Goal: Information Seeking & Learning: Learn about a topic

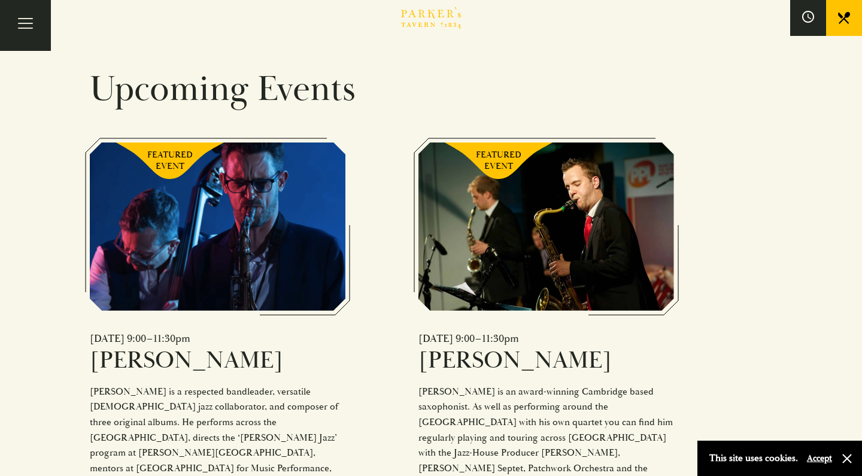
scroll to position [763, 0]
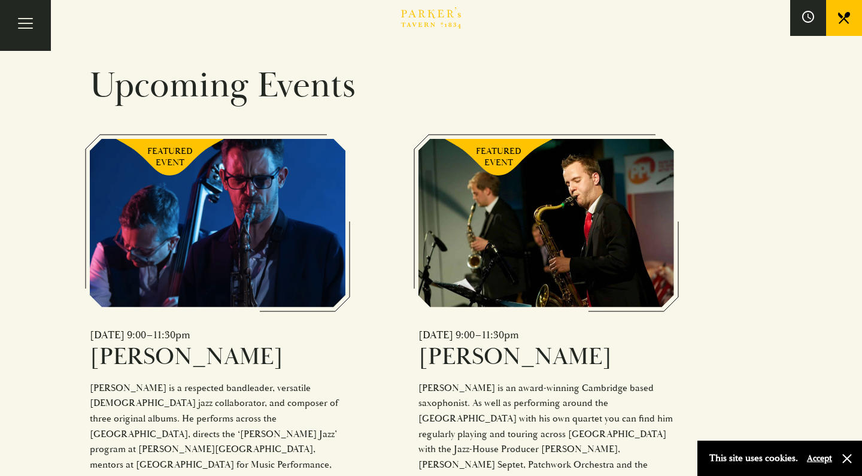
click at [280, 211] on div "FEATURED EVENT" at bounding box center [217, 223] width 255 height 168
click at [123, 381] on div "Tim Boniface is a respected bandleader, versatile UK jazz collaborator, and com…" at bounding box center [217, 434] width 255 height 107
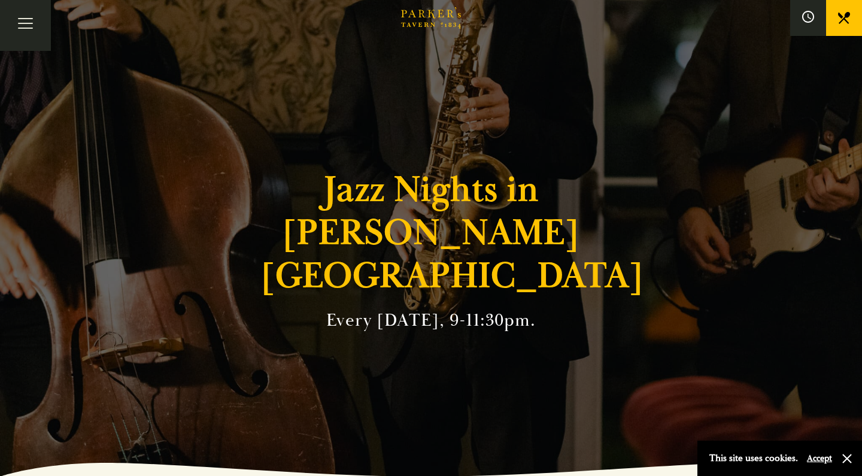
scroll to position [0, 0]
click at [31, 34] on button "Toggle navigation" at bounding box center [25, 25] width 51 height 51
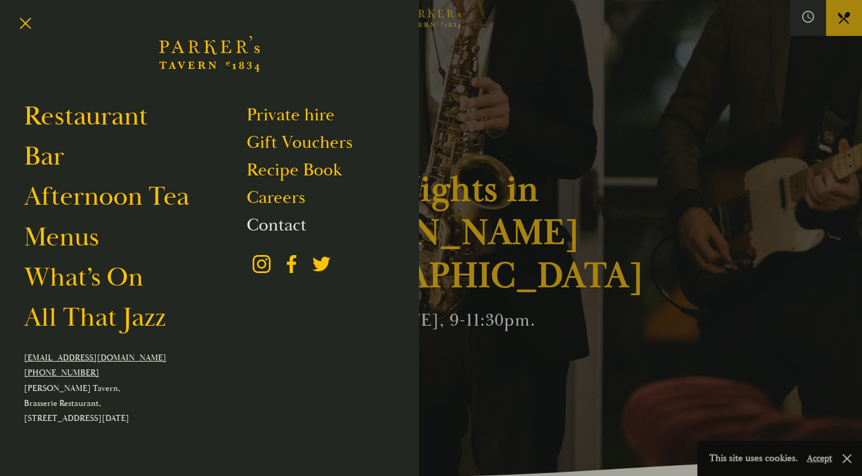
click at [272, 226] on link "Contact" at bounding box center [276, 225] width 60 height 23
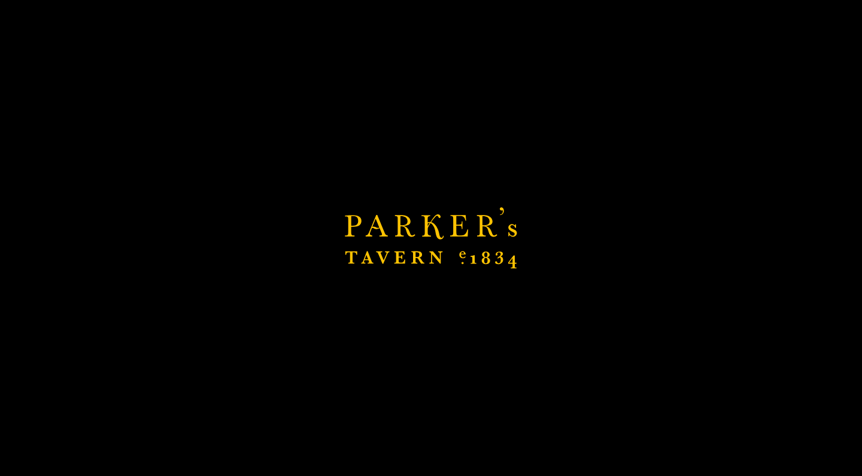
click at [260, 202] on link "Careers" at bounding box center [275, 197] width 59 height 23
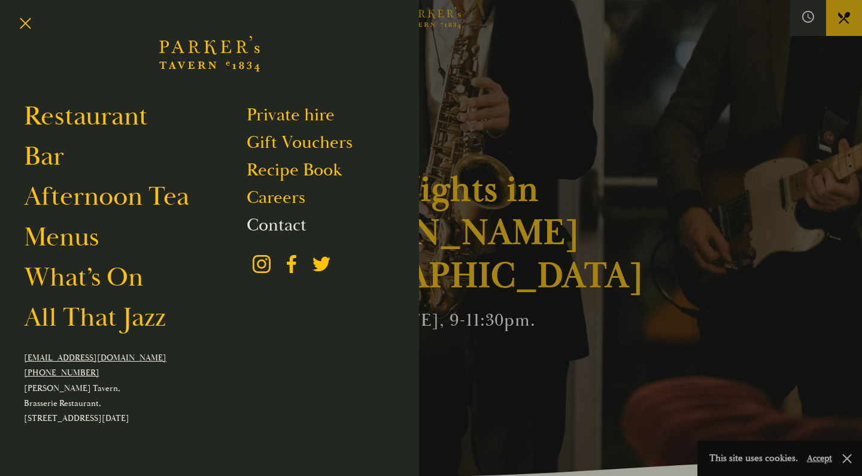
click at [273, 223] on link "Contact" at bounding box center [276, 225] width 60 height 23
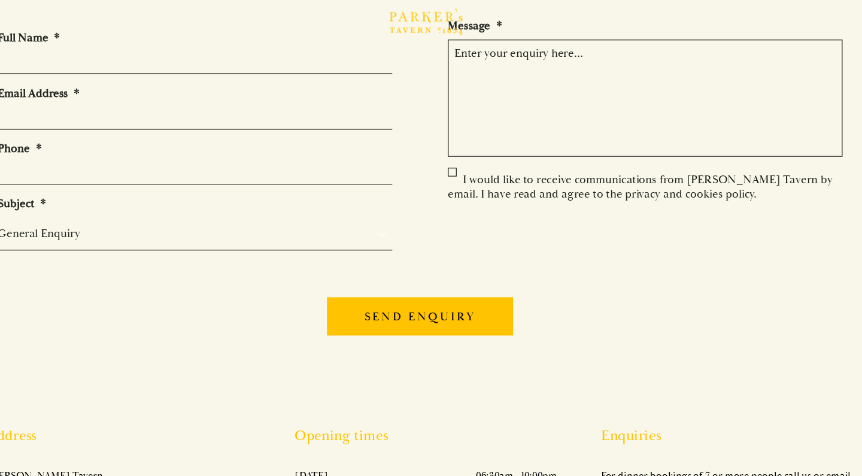
scroll to position [10, 0]
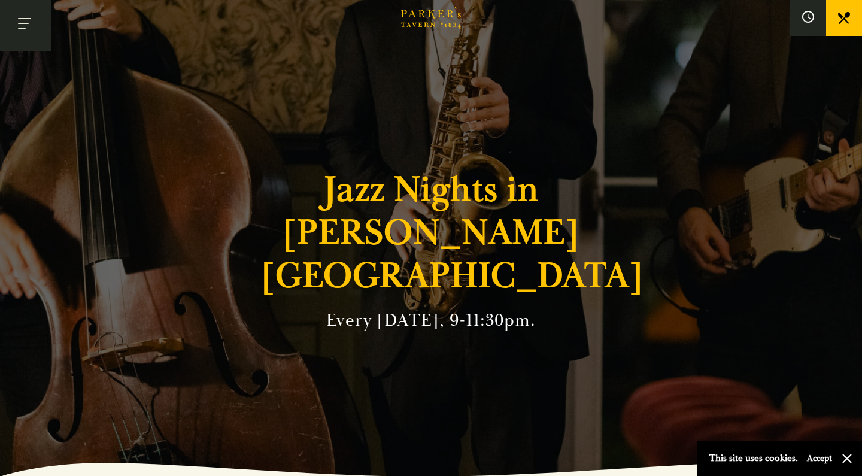
click at [26, 24] on button "Toggle navigation" at bounding box center [25, 25] width 51 height 51
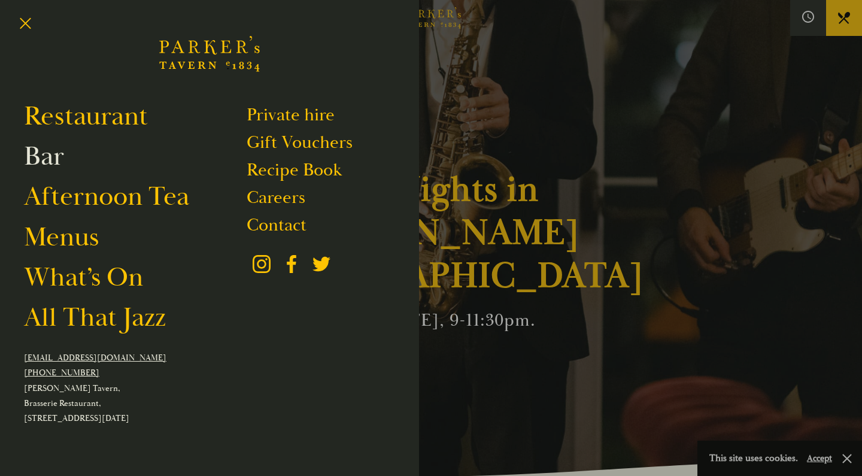
click at [47, 158] on link "Bar" at bounding box center [44, 156] width 40 height 34
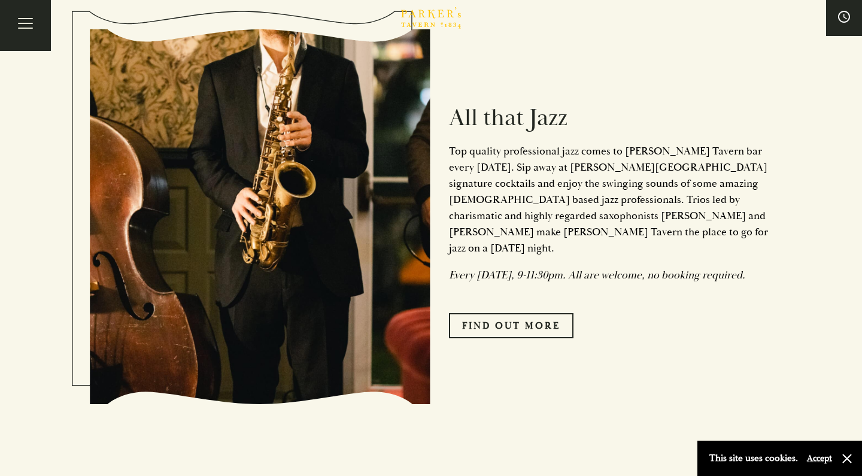
scroll to position [1490, 0]
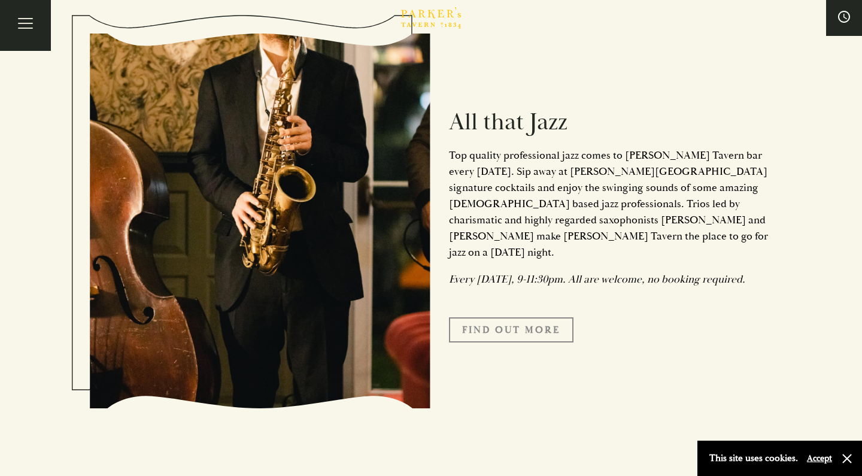
click at [499, 317] on link "Find Out More" at bounding box center [511, 329] width 124 height 25
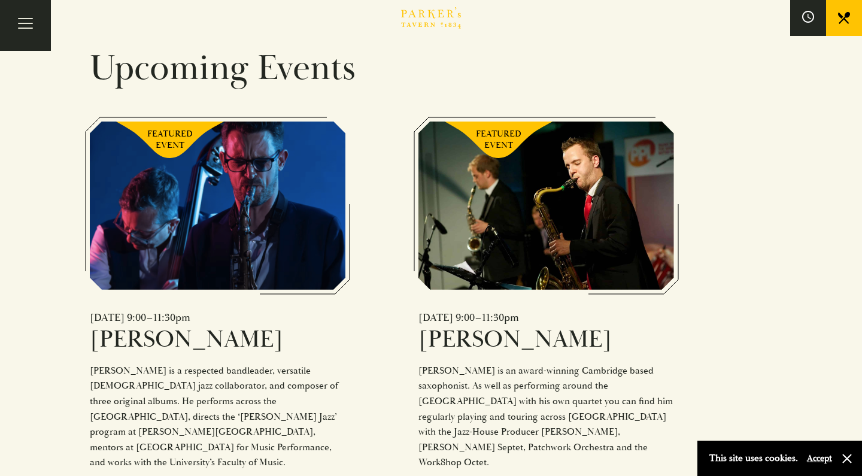
scroll to position [791, 0]
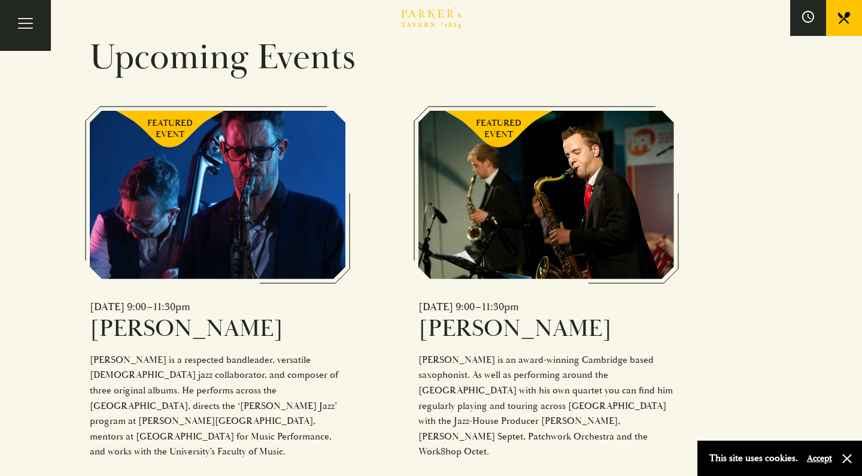
click at [109, 474] on div "Free Entry" at bounding box center [217, 481] width 255 height 15
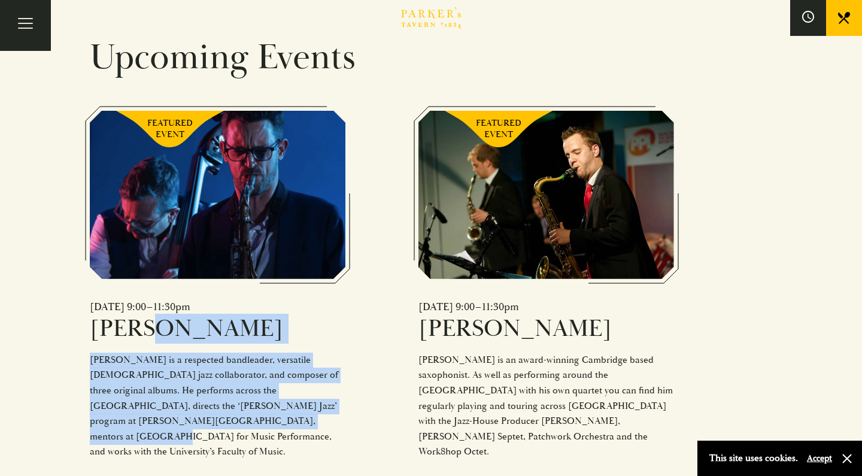
drag, startPoint x: 148, startPoint y: 295, endPoint x: 236, endPoint y: 371, distance: 115.8
click at [236, 369] on div "[DATE] 9:00–11:30pm [PERSON_NAME] [PERSON_NAME] is a respected bandleader, vers…" at bounding box center [217, 395] width 255 height 190
click at [236, 371] on div "Tim Boniface is a respected bandleader, versatile UK jazz collaborator, and com…" at bounding box center [217, 405] width 255 height 107
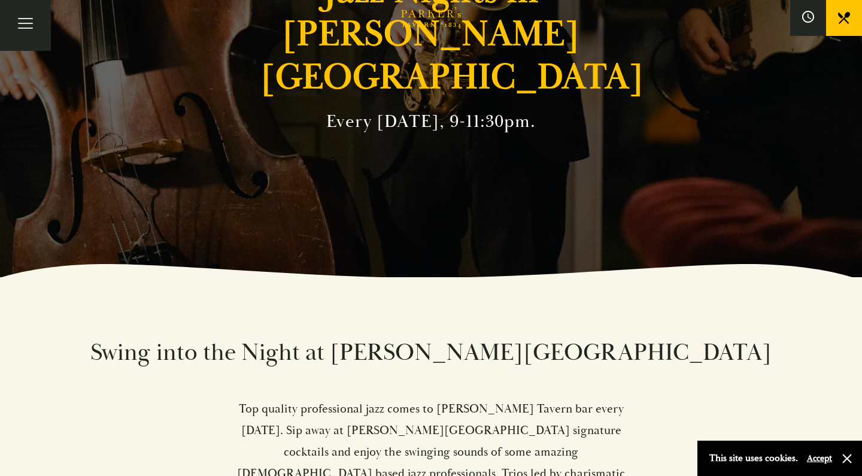
scroll to position [0, 0]
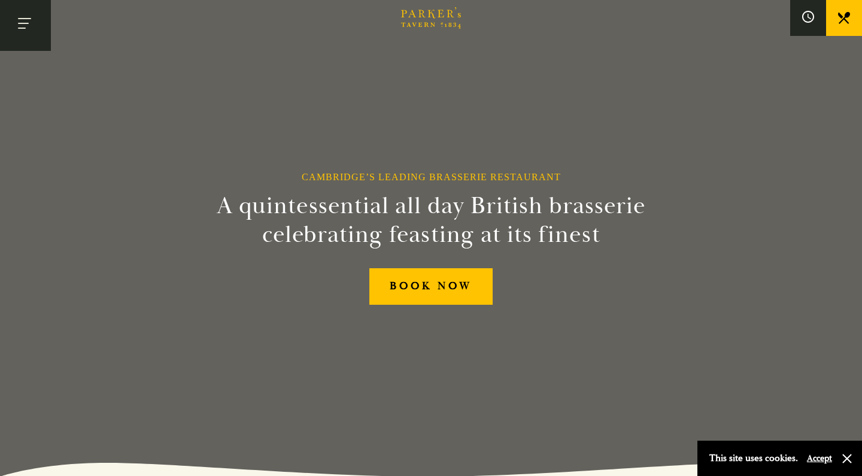
click at [20, 17] on button "Toggle navigation" at bounding box center [25, 25] width 51 height 51
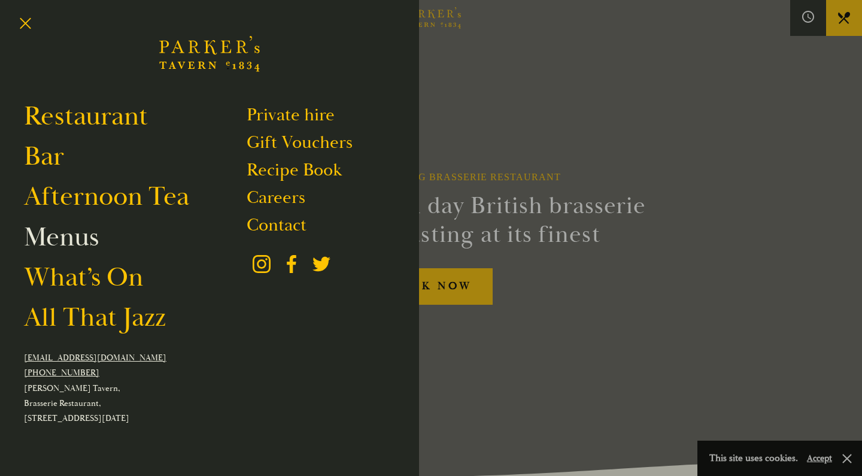
click at [54, 238] on link "Menus" at bounding box center [61, 237] width 75 height 34
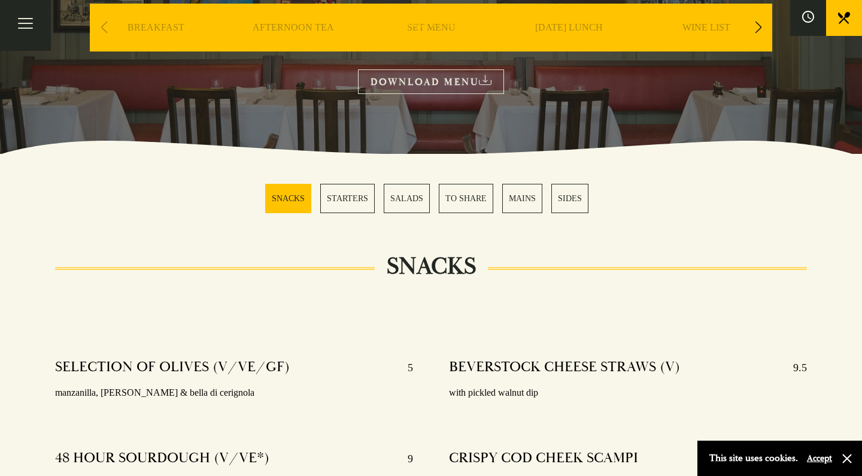
scroll to position [205, 0]
click at [522, 193] on link "MAINS" at bounding box center [522, 198] width 40 height 29
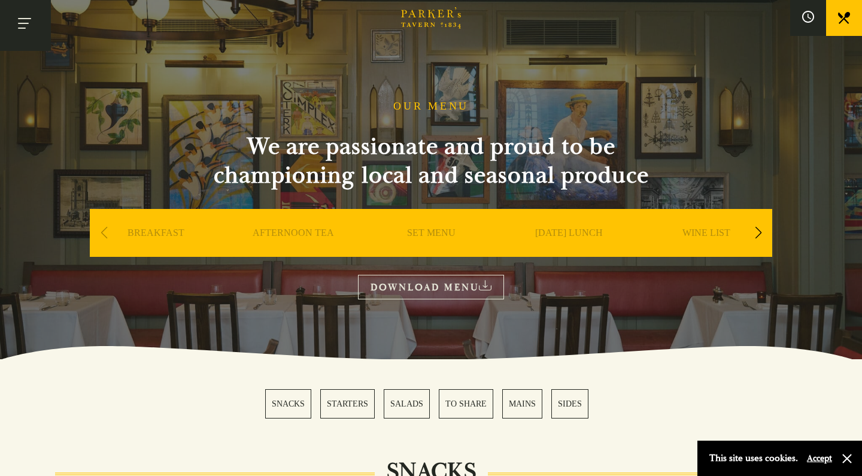
click at [26, 32] on button "Toggle navigation" at bounding box center [25, 25] width 51 height 51
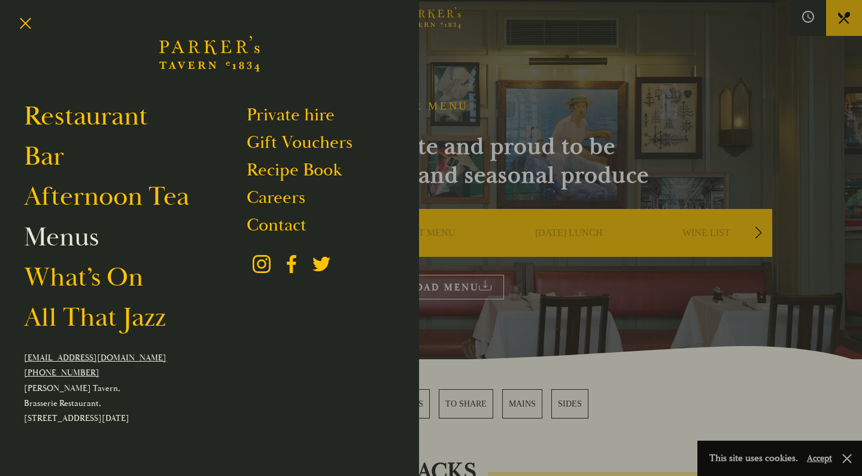
click at [36, 247] on link "Menus" at bounding box center [61, 237] width 75 height 34
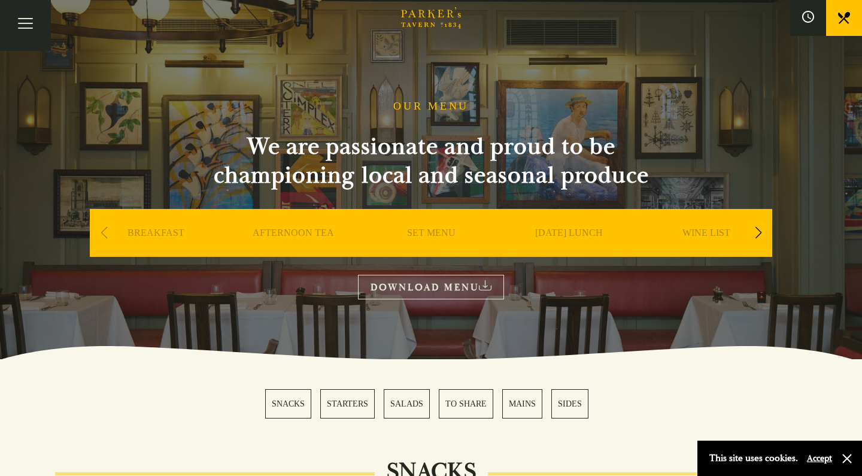
click at [707, 236] on link "WINE LIST" at bounding box center [706, 251] width 48 height 48
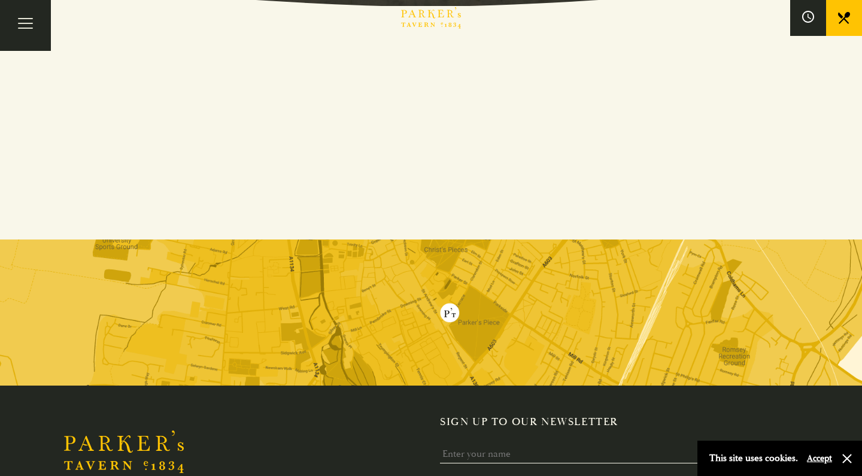
scroll to position [31, 0]
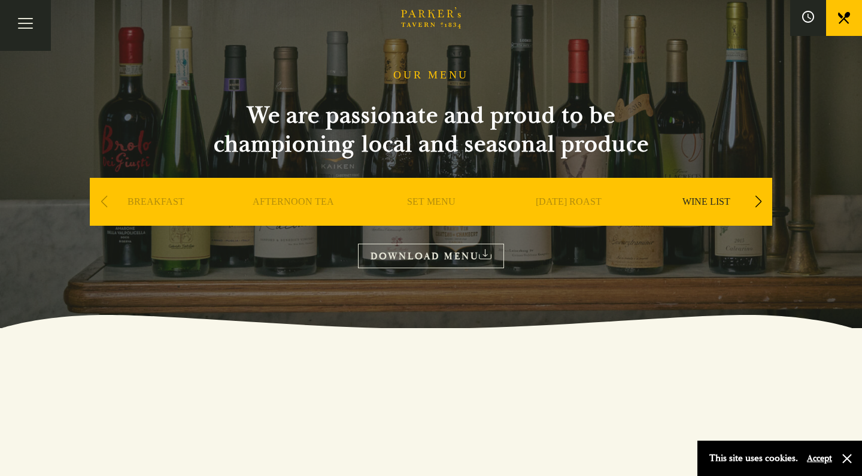
click at [428, 262] on link "DOWNLOAD MENU" at bounding box center [431, 255] width 146 height 25
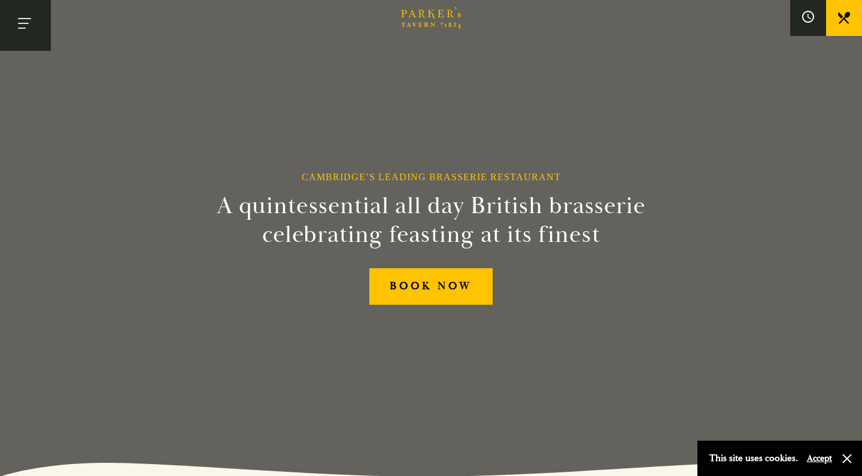
click at [34, 28] on button "Toggle navigation" at bounding box center [25, 25] width 51 height 51
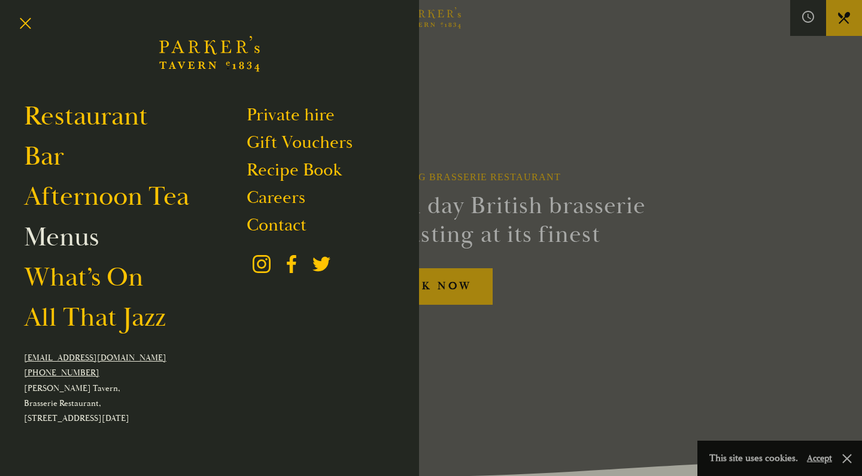
click at [42, 240] on link "Menus" at bounding box center [61, 237] width 75 height 34
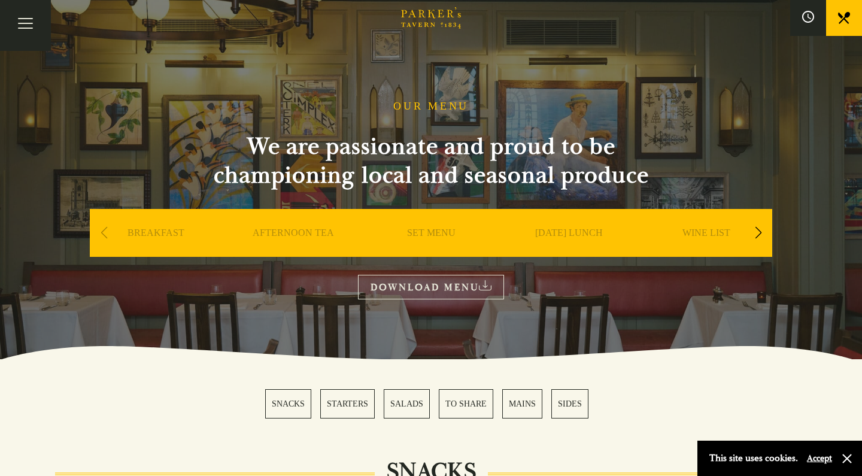
click at [571, 238] on link "SUNDAY LUNCH" at bounding box center [569, 251] width 68 height 48
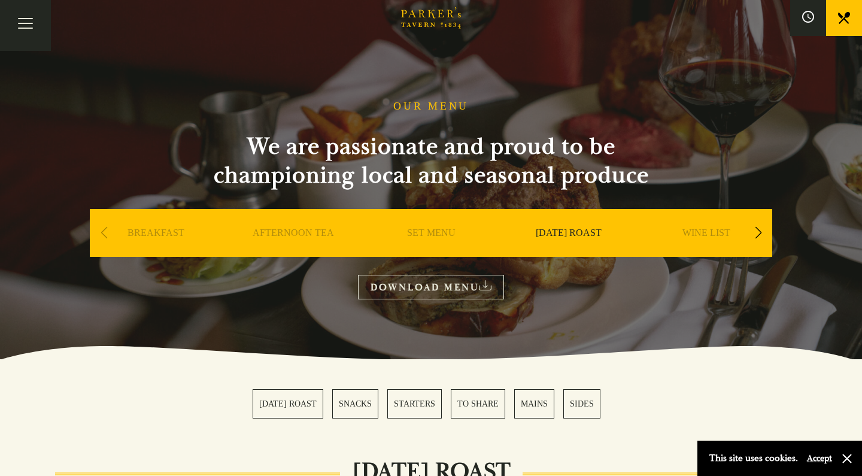
click at [492, 405] on link "TO SHARE" at bounding box center [478, 403] width 54 height 29
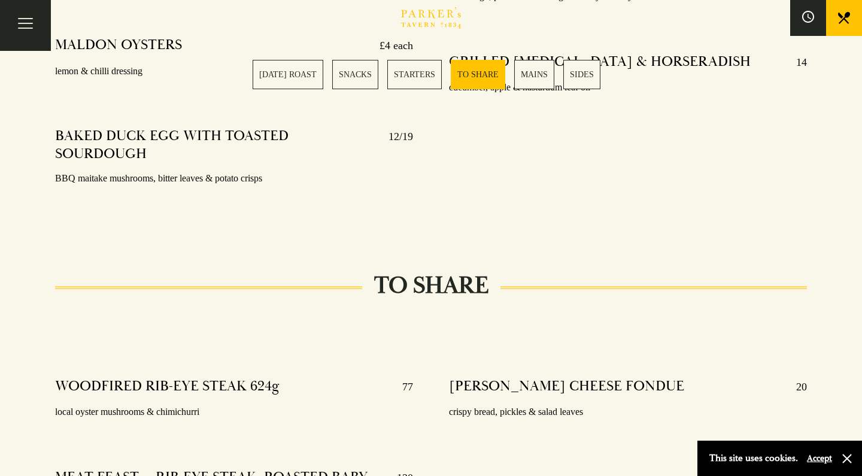
scroll to position [1795, 0]
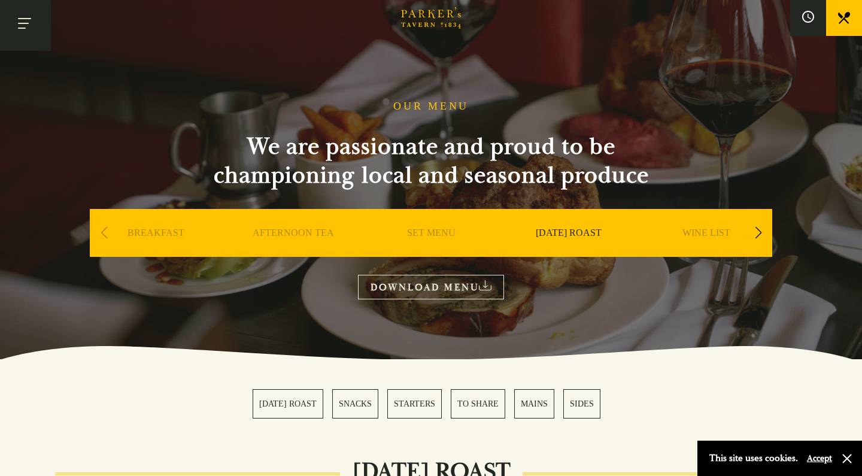
click at [27, 19] on button "Toggle navigation" at bounding box center [25, 25] width 51 height 51
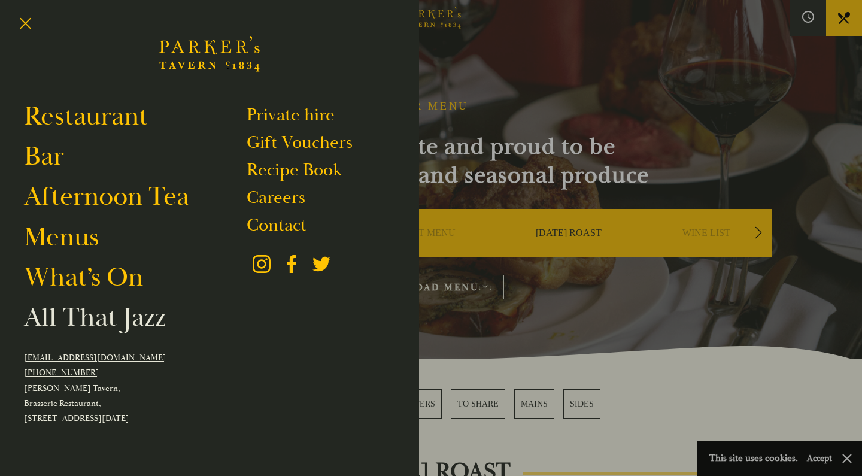
click at [86, 319] on link "All That Jazz" at bounding box center [95, 317] width 142 height 34
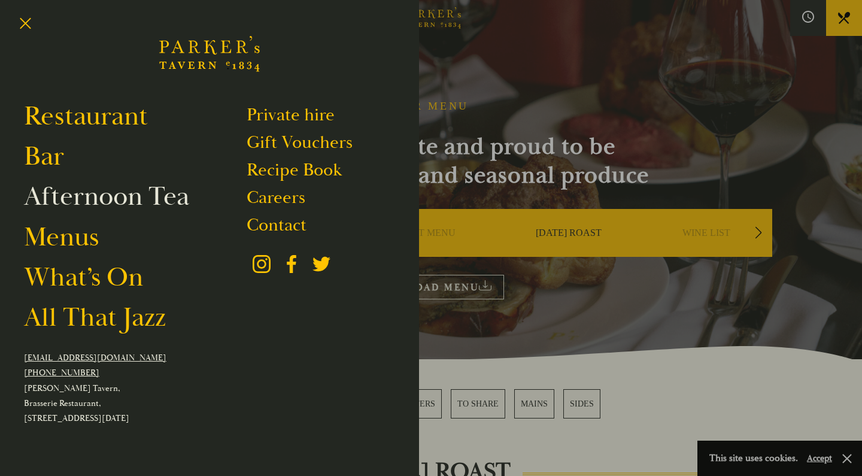
click at [56, 194] on link "Afternoon Tea" at bounding box center [106, 196] width 165 height 34
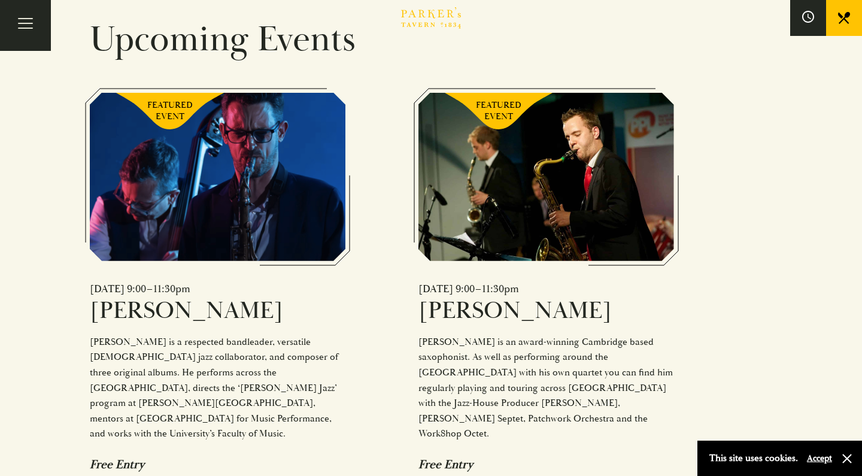
scroll to position [809, 0]
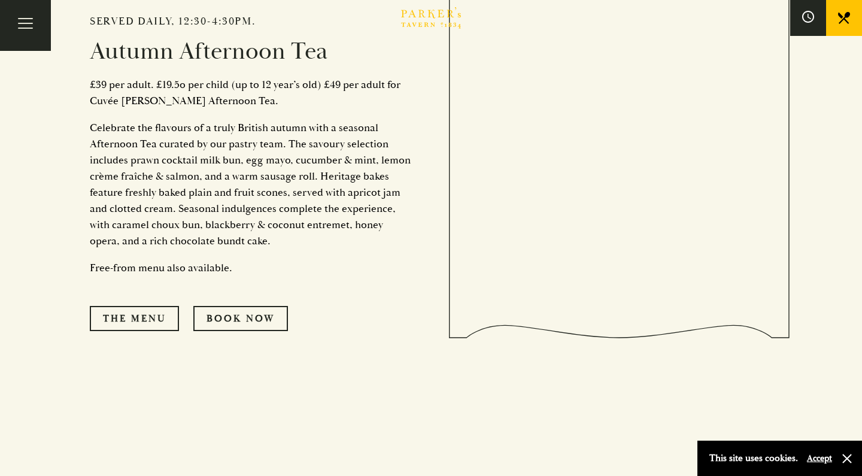
scroll to position [589, 0]
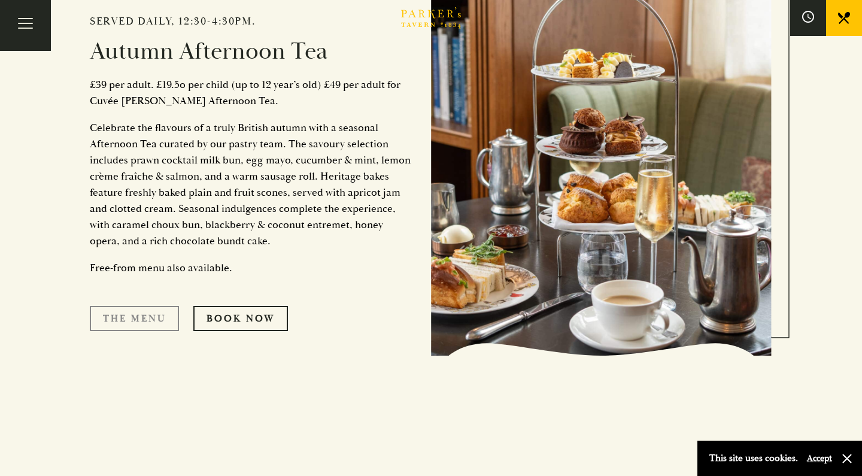
click at [112, 319] on link "The Menu" at bounding box center [134, 318] width 89 height 25
